Goal: Task Accomplishment & Management: Manage account settings

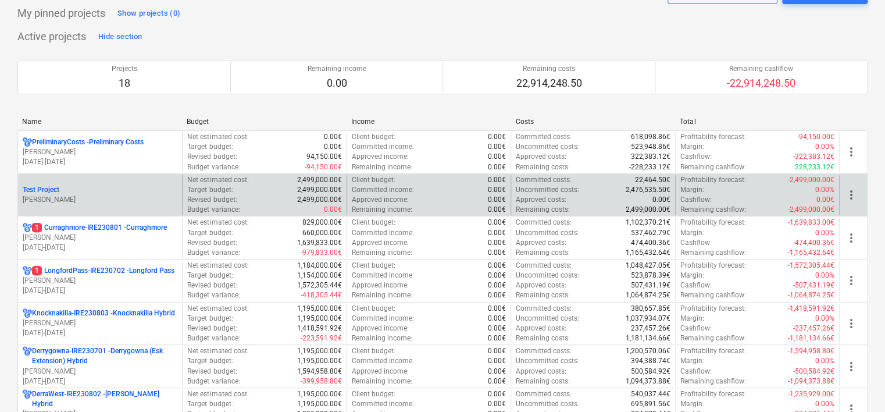
scroll to position [116, 0]
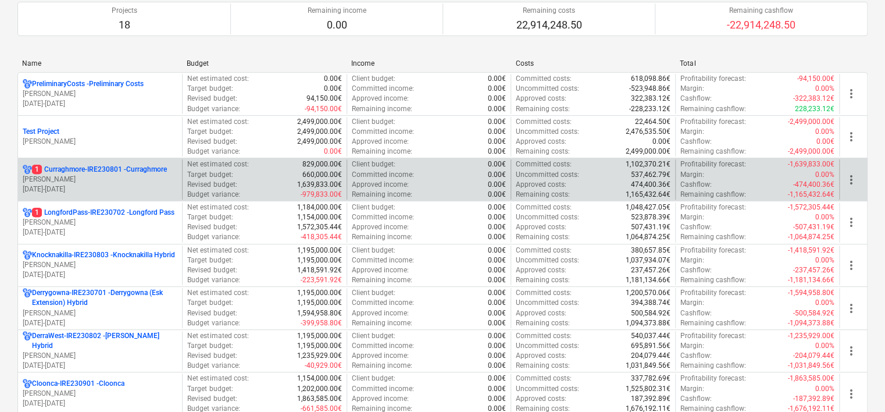
click at [91, 184] on p "[DATE] - [DATE]" at bounding box center [100, 189] width 155 height 10
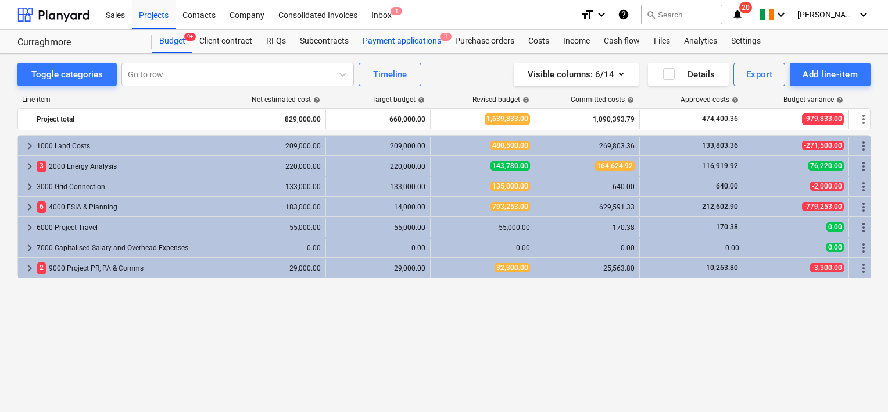
click at [398, 42] on div "Payment applications 1" at bounding box center [402, 41] width 92 height 23
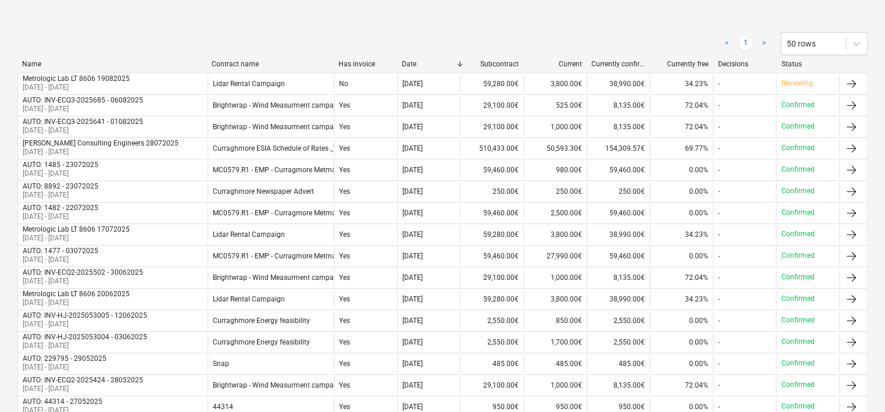
scroll to position [58, 0]
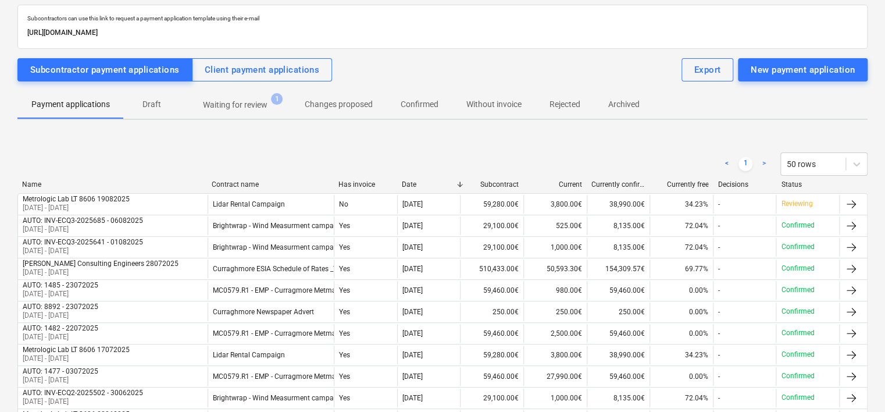
click at [240, 108] on p "Waiting for review" at bounding box center [235, 105] width 65 height 12
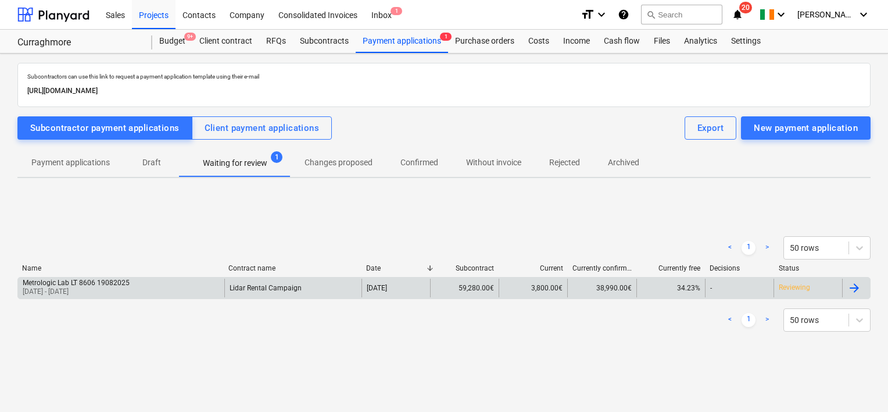
click at [500, 284] on div "3,800.00€" at bounding box center [533, 287] width 69 height 19
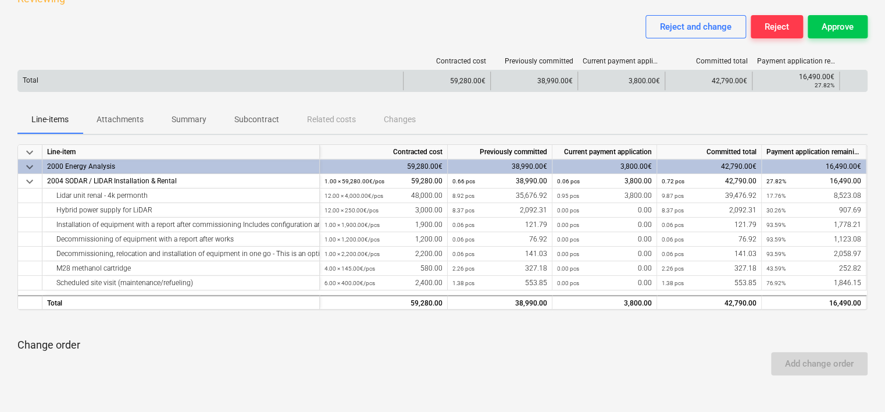
scroll to position [58, 0]
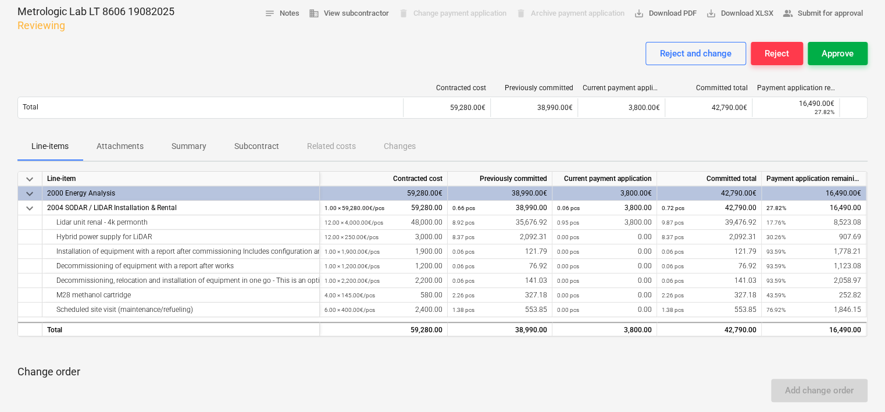
click at [826, 51] on div "Approve" at bounding box center [837, 53] width 32 height 15
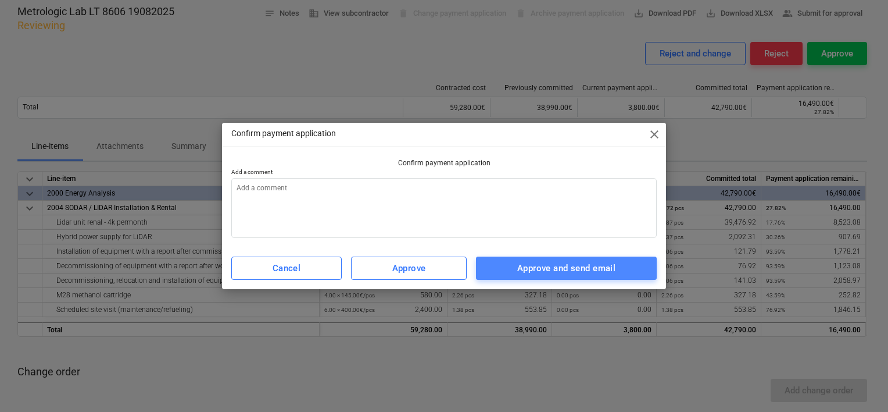
click at [556, 273] on div "Approve and send email" at bounding box center [566, 267] width 98 height 15
type textarea "x"
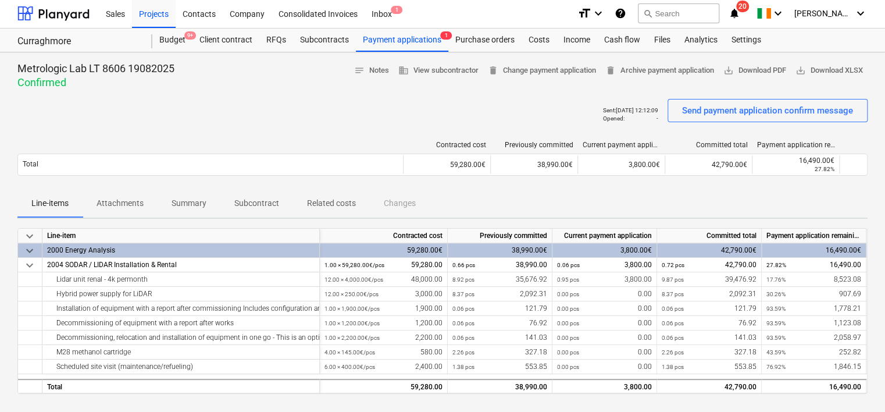
scroll to position [0, 0]
